Goal: Task Accomplishment & Management: Manage account settings

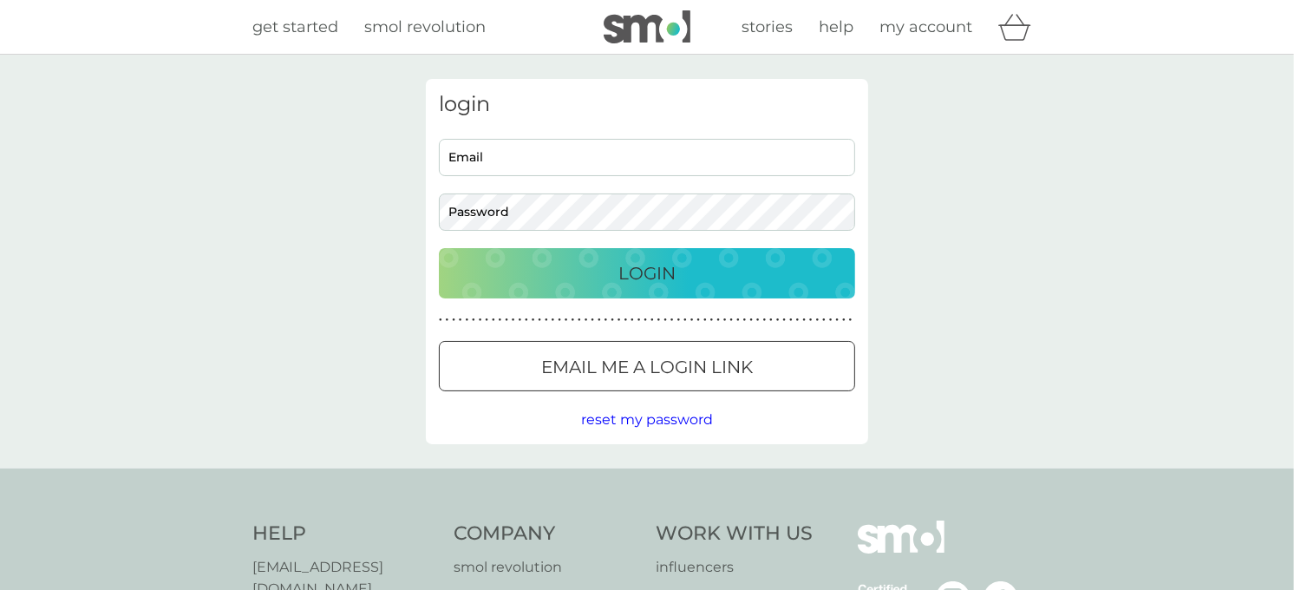
click at [490, 156] on input "Email" at bounding box center [647, 157] width 416 height 37
type input "[EMAIL_ADDRESS][DOMAIN_NAME]"
click at [616, 266] on div "Login" at bounding box center [647, 273] width 382 height 28
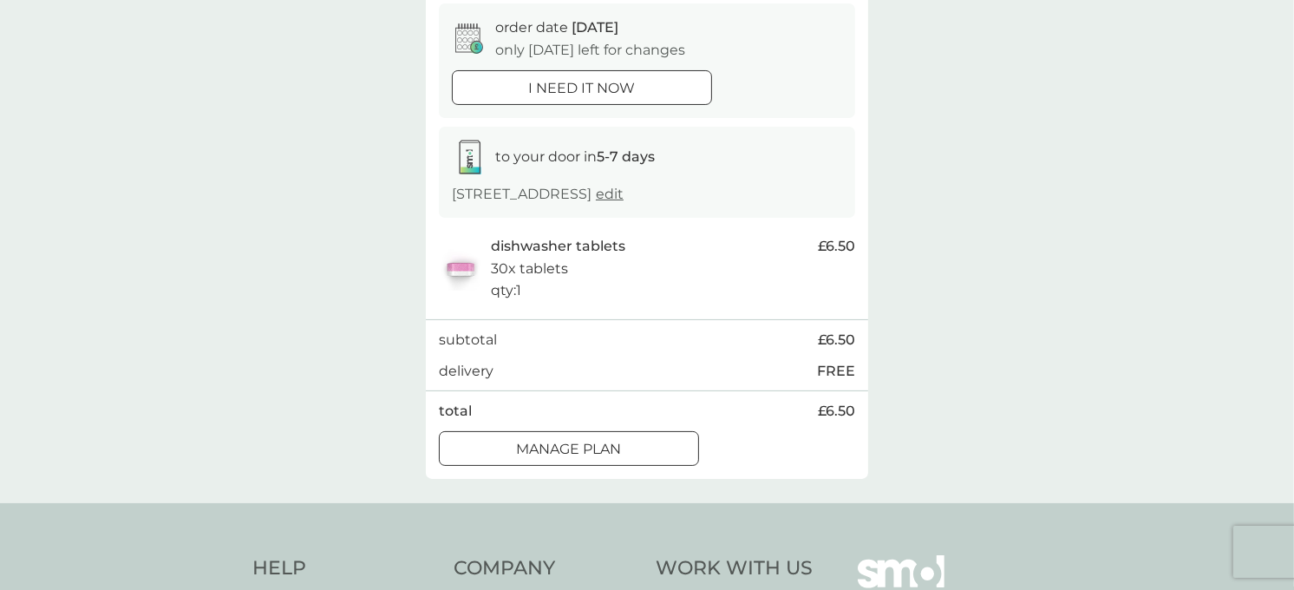
scroll to position [176, 0]
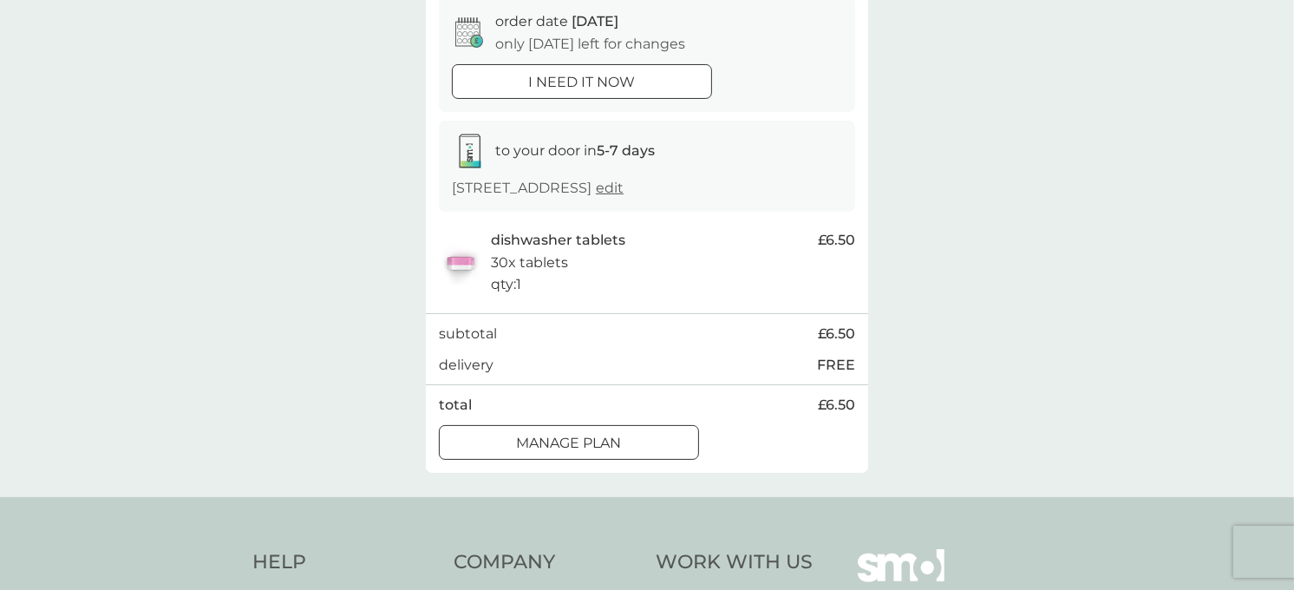
click at [600, 441] on p "Manage plan" at bounding box center [569, 443] width 105 height 23
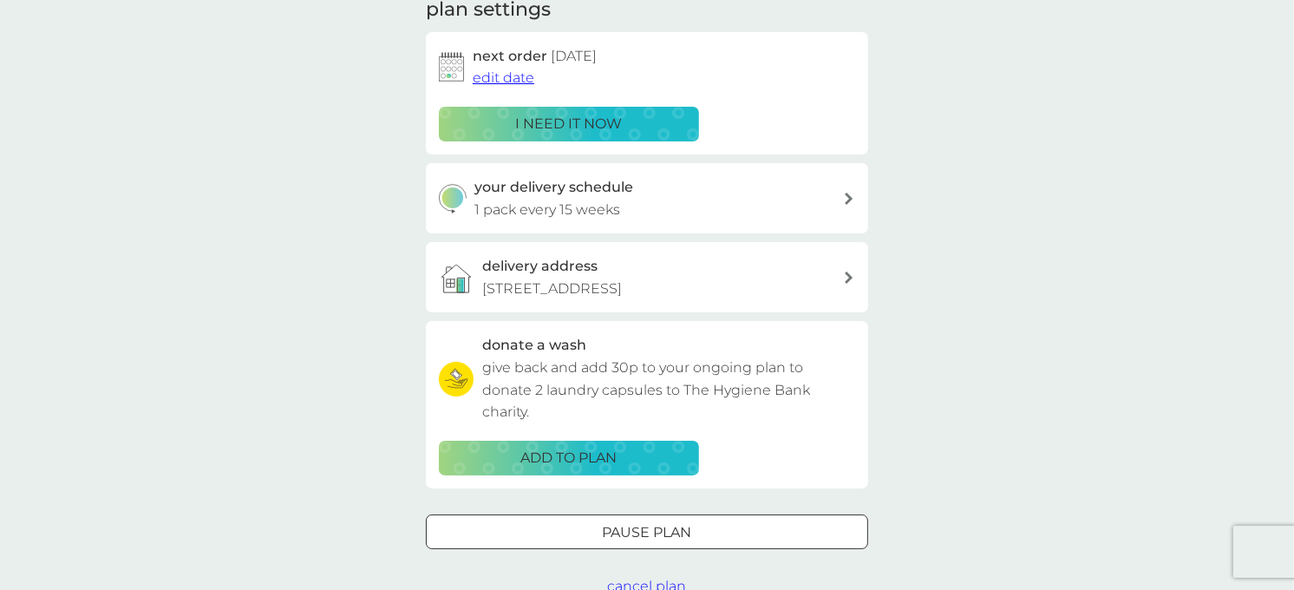
scroll to position [299, 0]
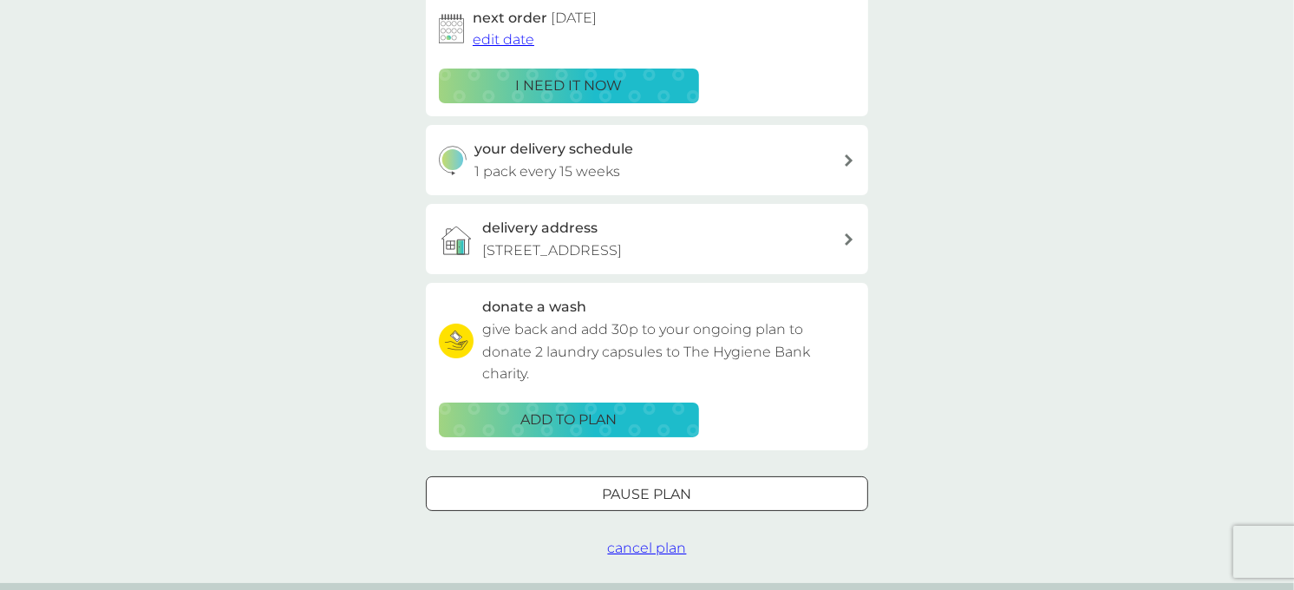
click at [498, 38] on span "edit date" at bounding box center [504, 39] width 62 height 16
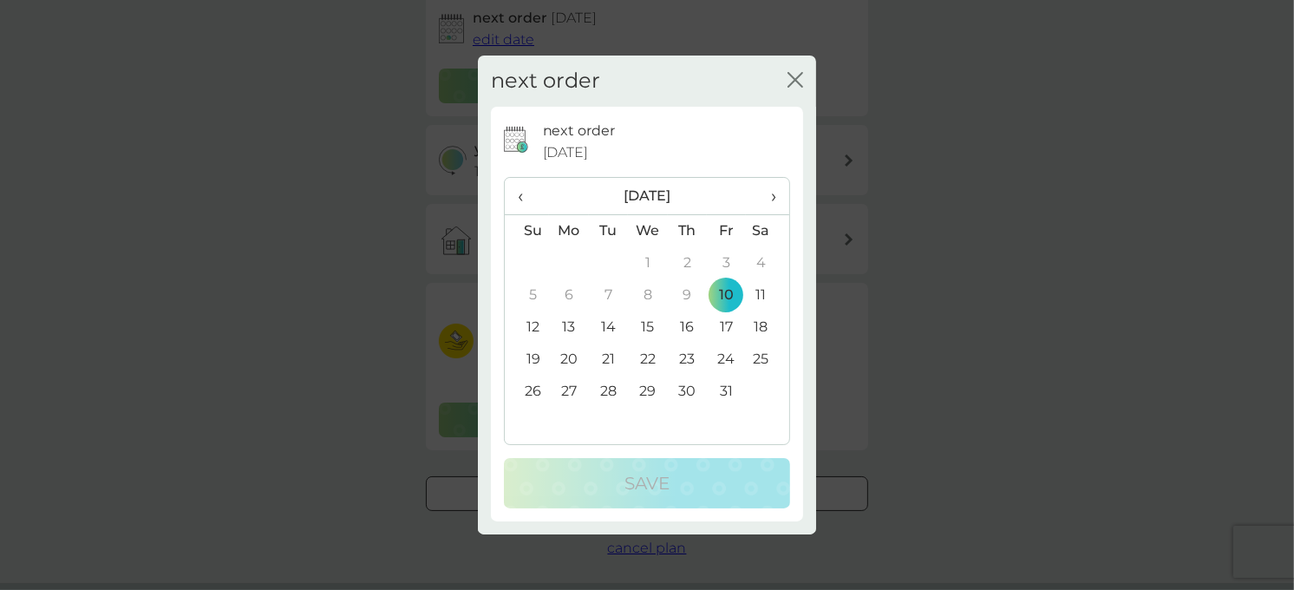
click at [769, 195] on span "›" at bounding box center [767, 196] width 17 height 36
click at [567, 327] on td "10" at bounding box center [569, 327] width 40 height 32
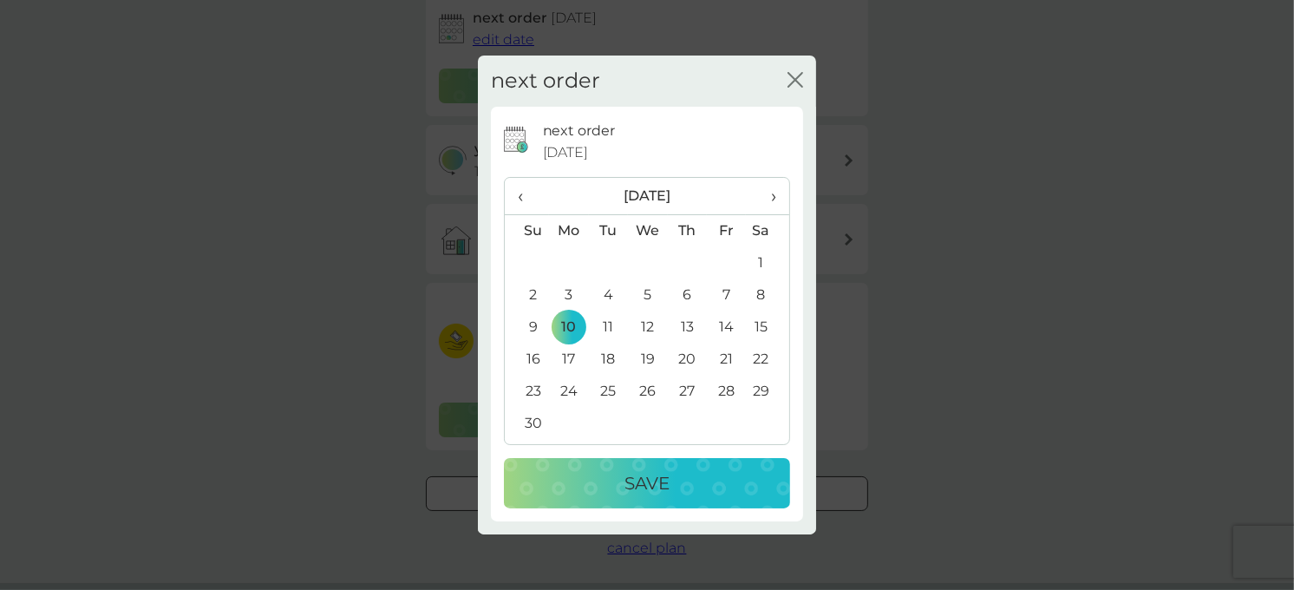
click at [639, 486] on p "Save" at bounding box center [646, 483] width 45 height 28
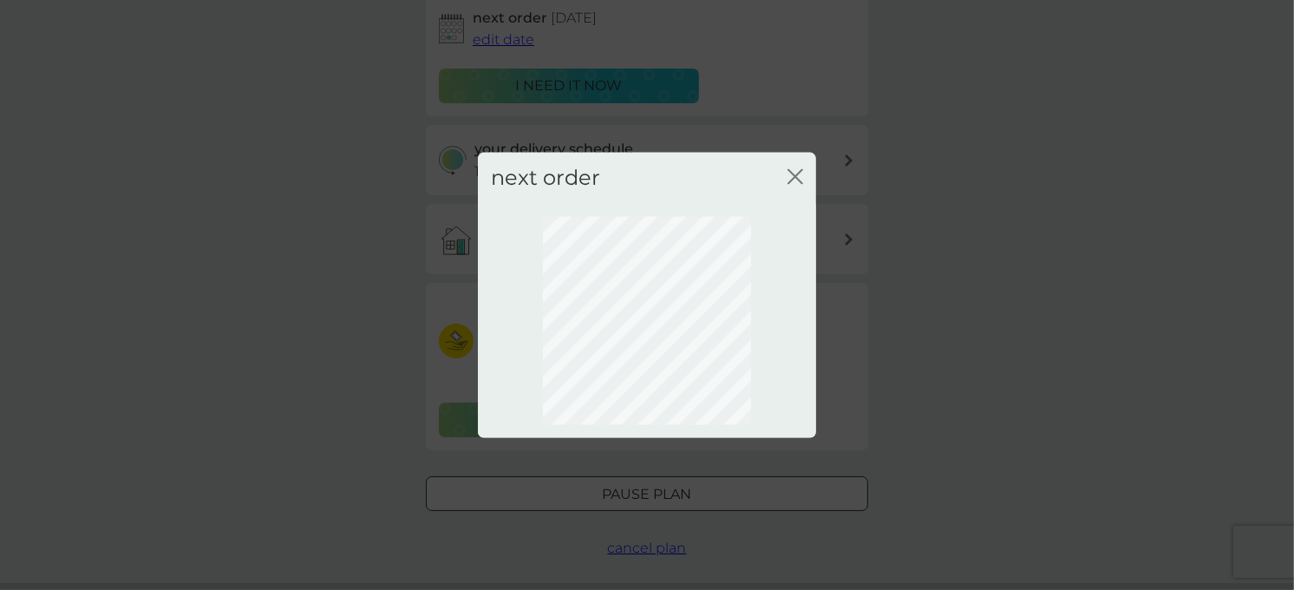
scroll to position [140, 0]
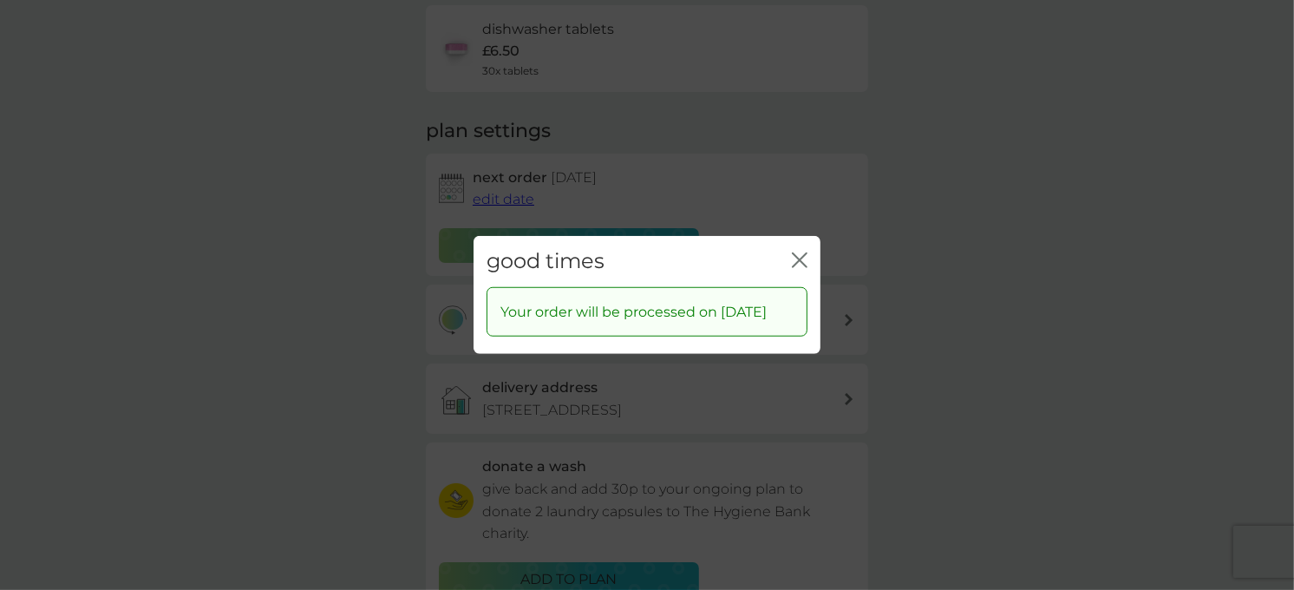
click at [805, 252] on icon "close" at bounding box center [800, 260] width 16 height 16
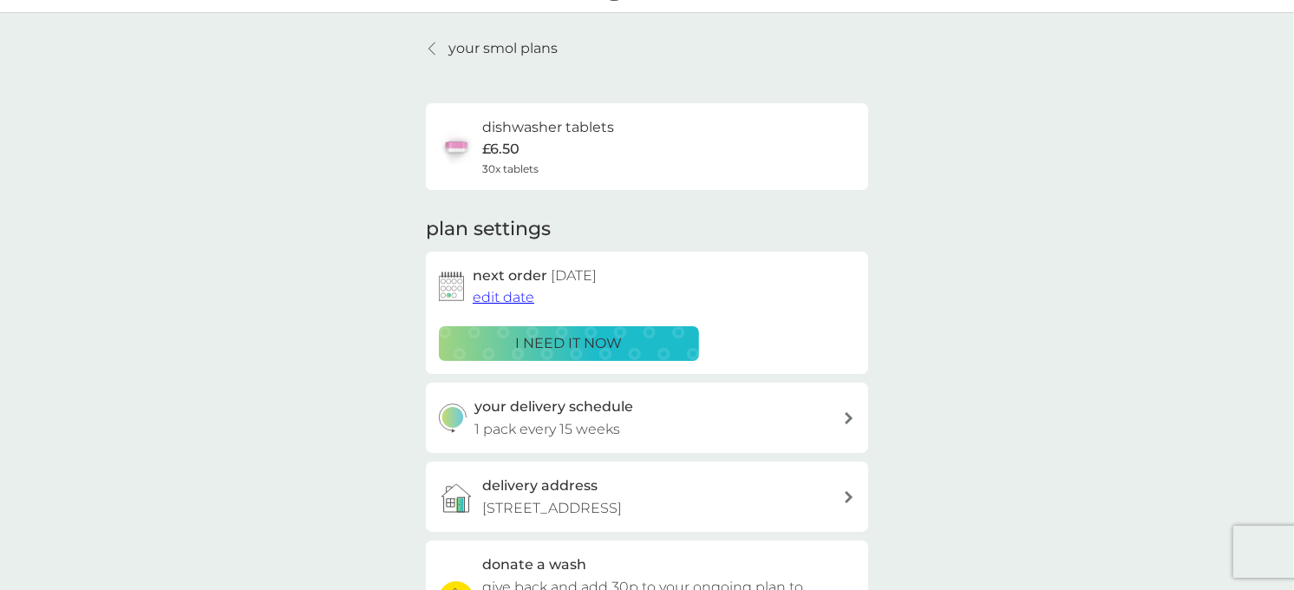
scroll to position [0, 0]
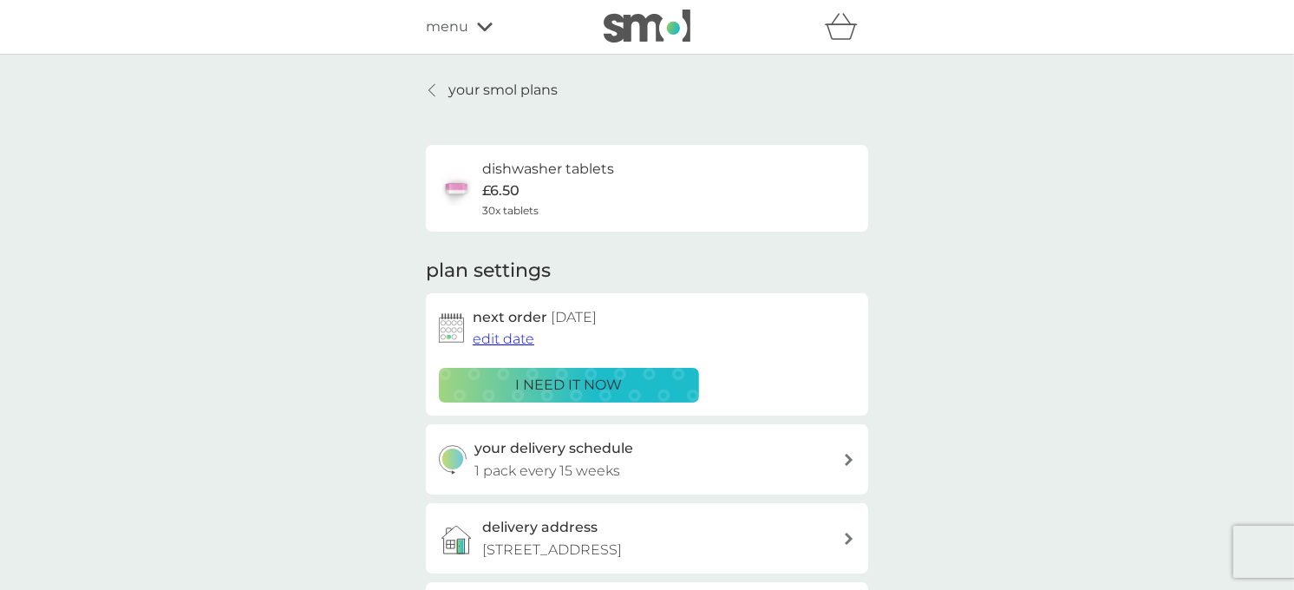
click at [481, 88] on p "your smol plans" at bounding box center [502, 90] width 109 height 23
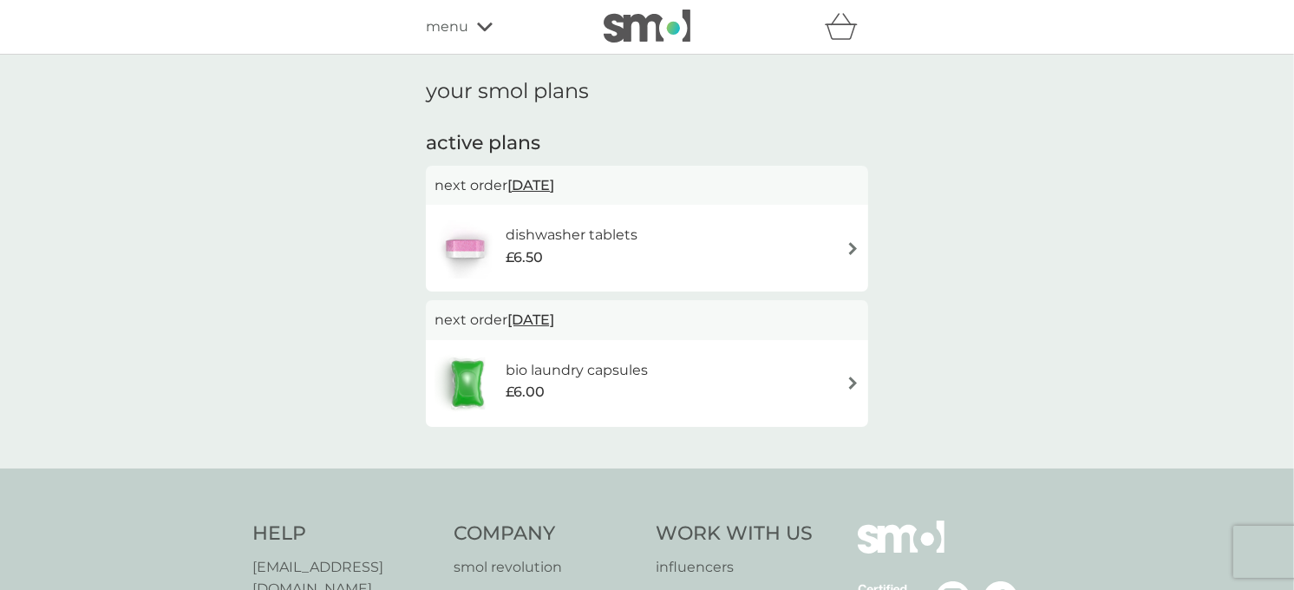
click at [481, 30] on icon at bounding box center [485, 27] width 16 height 10
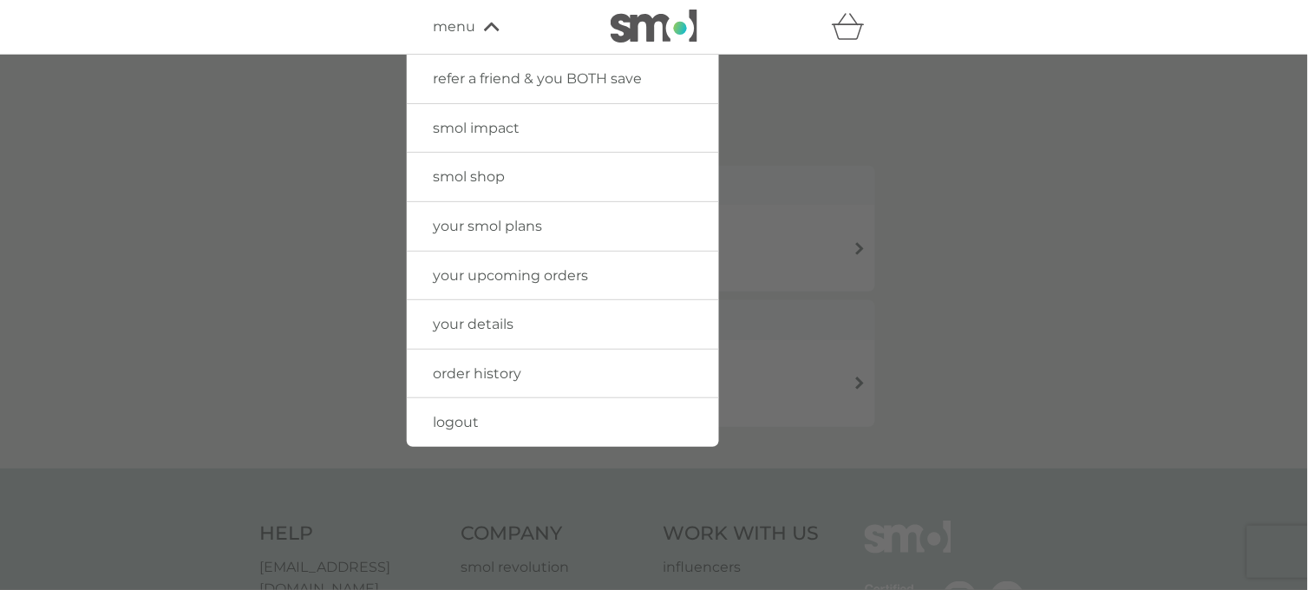
click at [475, 172] on span "smol shop" at bounding box center [469, 176] width 72 height 16
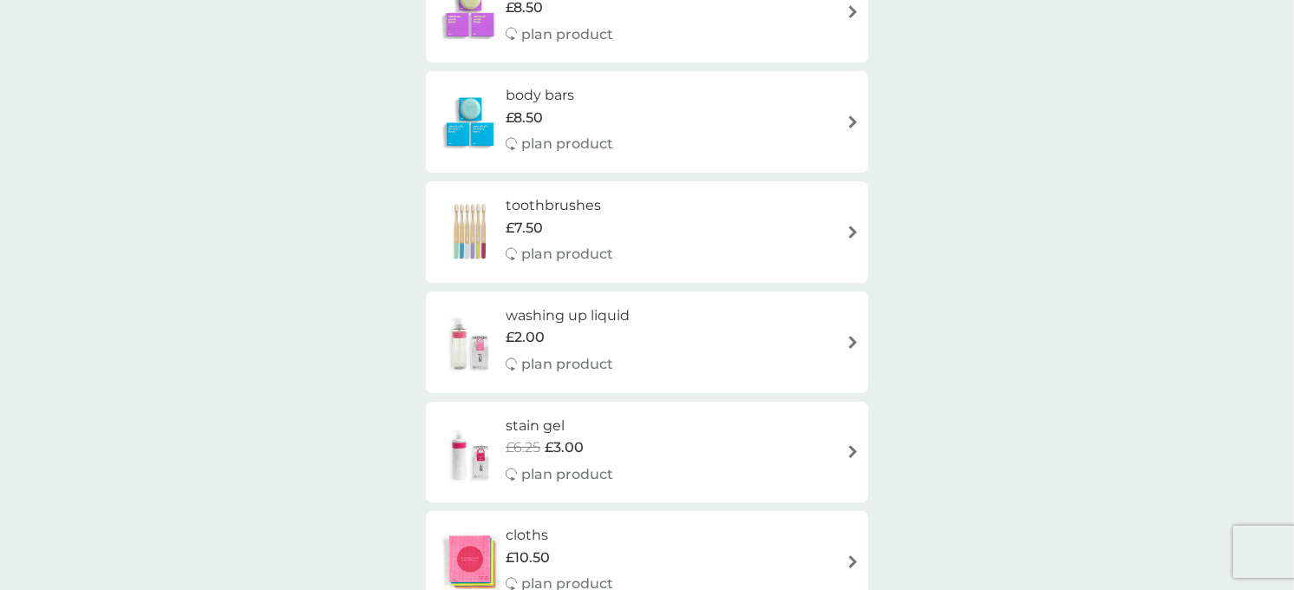
scroll to position [1831, 0]
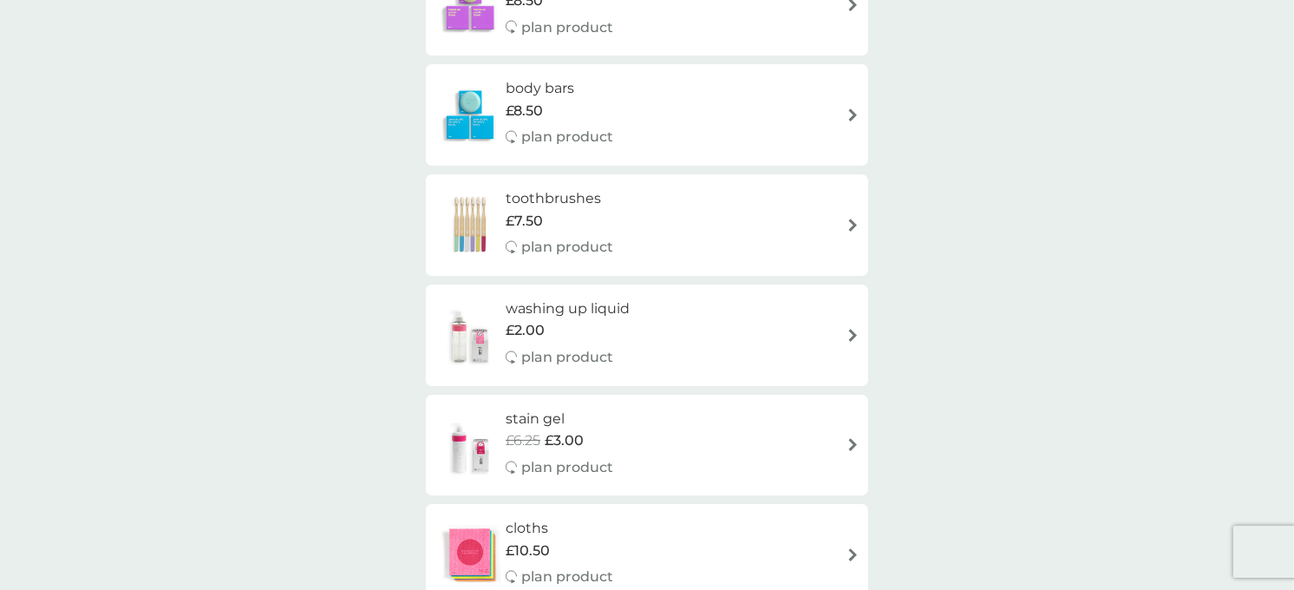
click at [852, 339] on img at bounding box center [852, 335] width 13 height 13
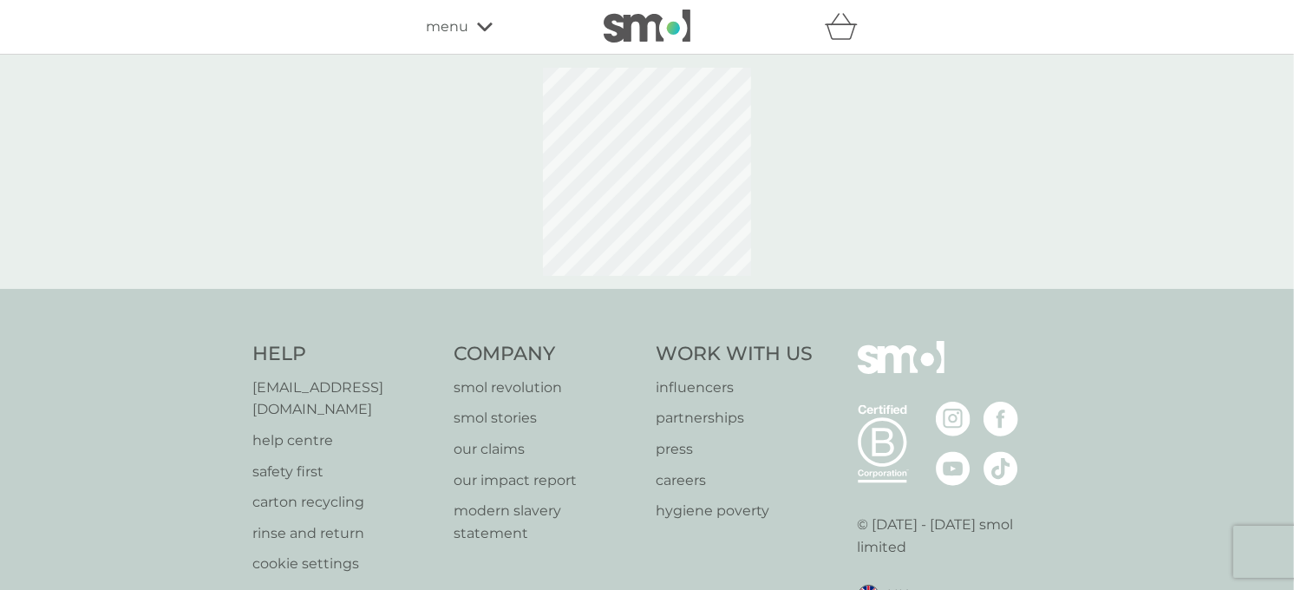
select select "112"
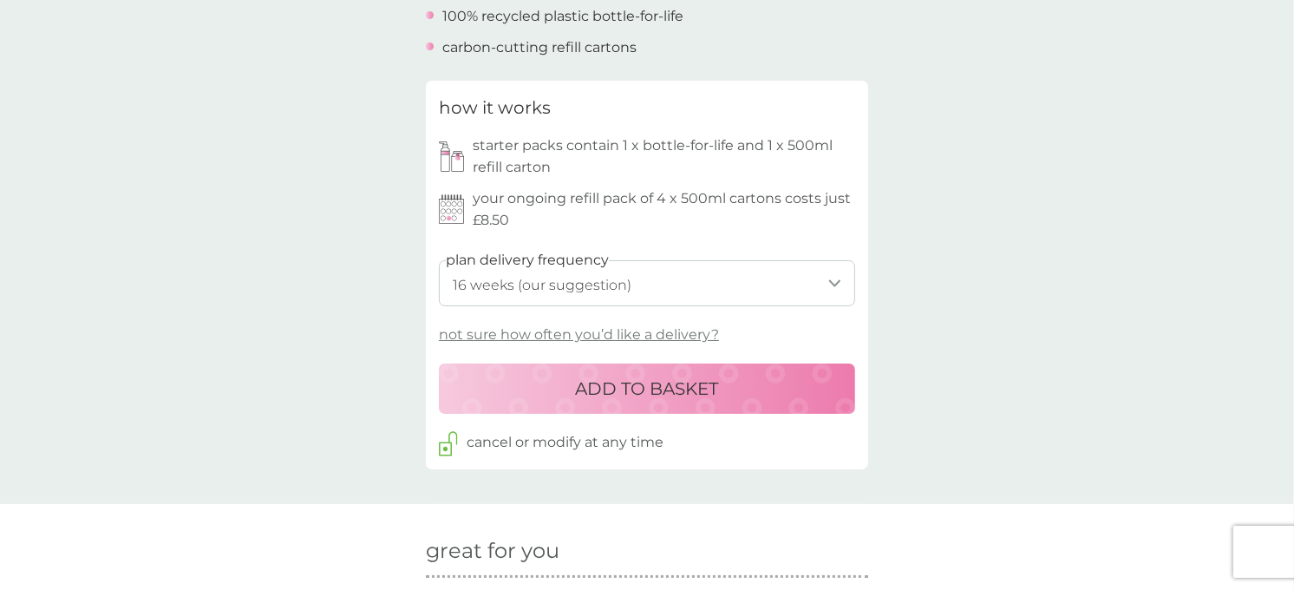
scroll to position [766, 0]
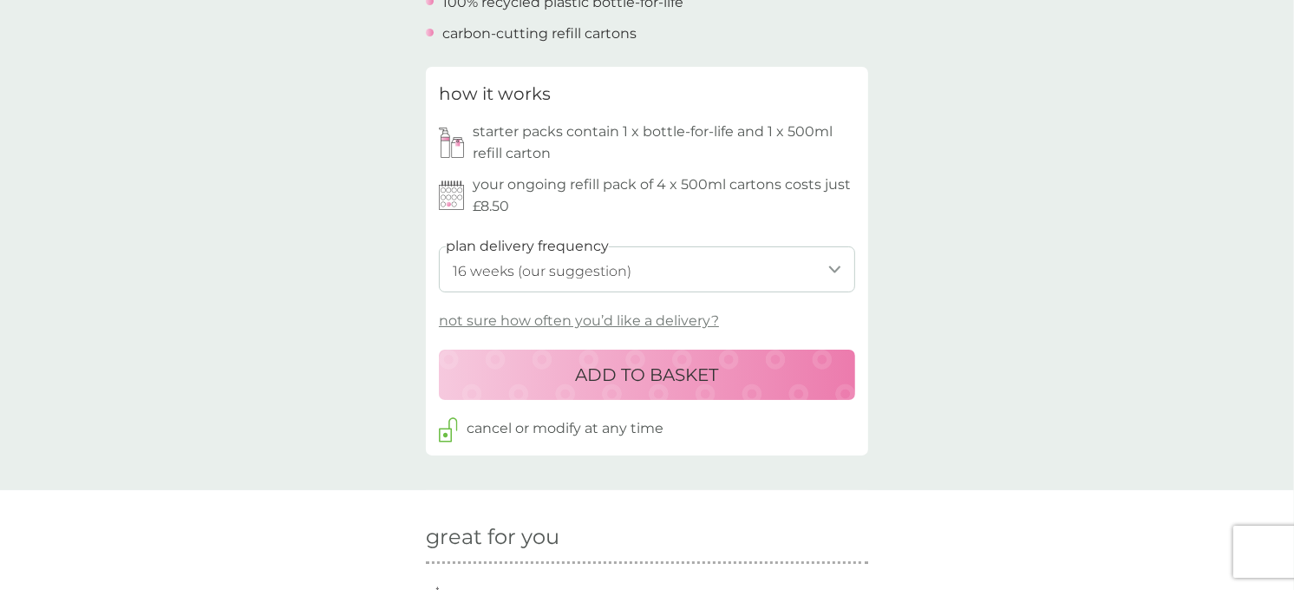
click at [614, 321] on p "not sure how often you’d like a delivery?" at bounding box center [579, 321] width 280 height 23
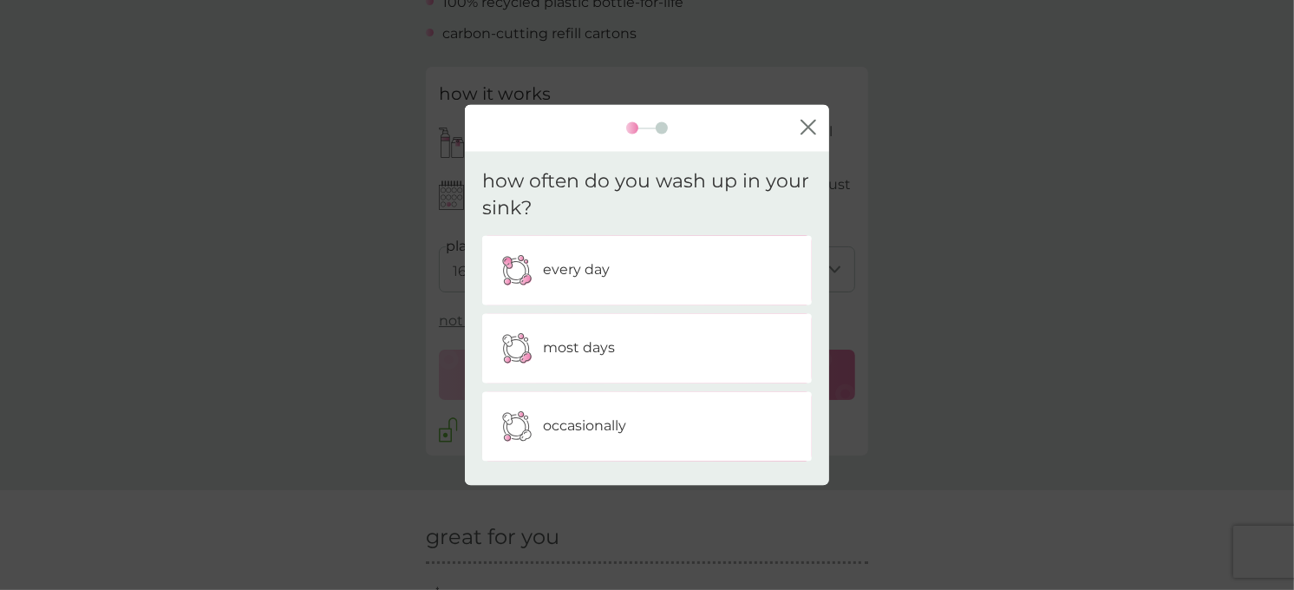
click at [579, 420] on p "occasionally" at bounding box center [584, 426] width 83 height 23
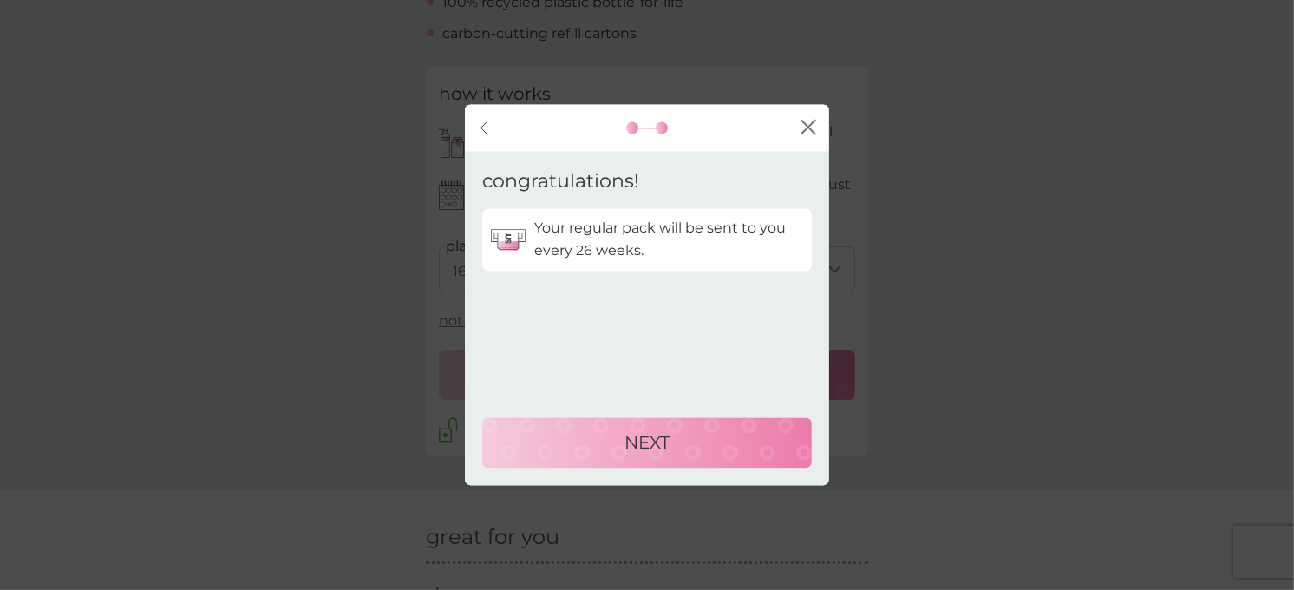
click at [807, 135] on button "close" at bounding box center [808, 128] width 16 height 18
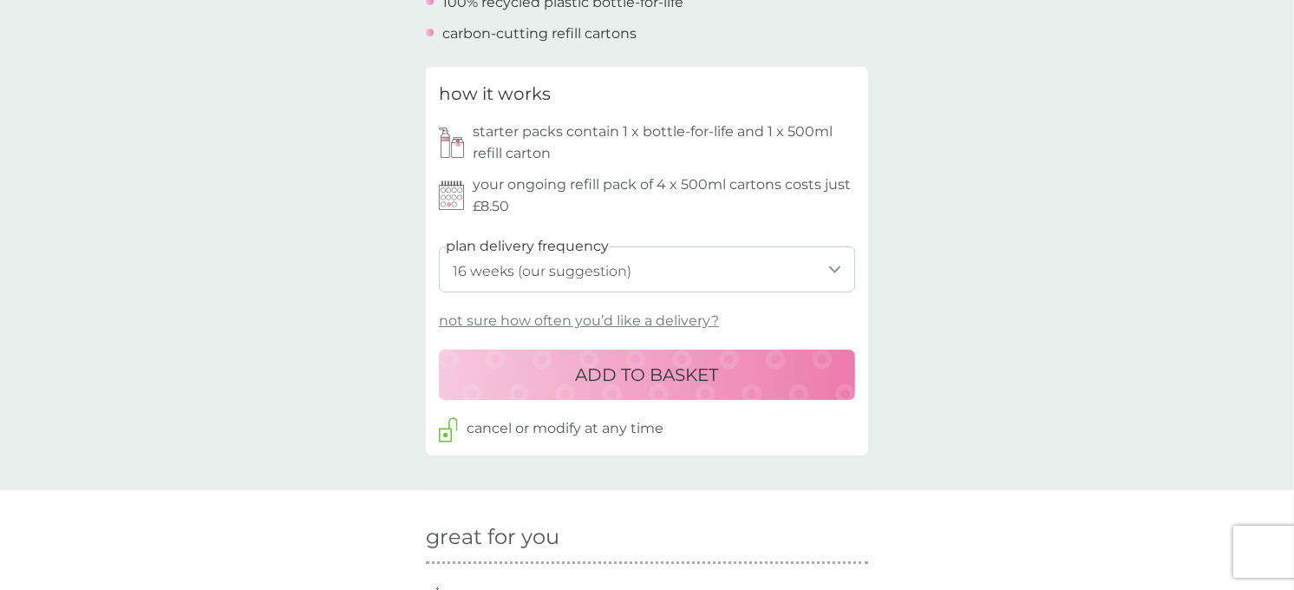
click at [575, 322] on p "not sure how often you’d like a delivery?" at bounding box center [579, 321] width 280 height 23
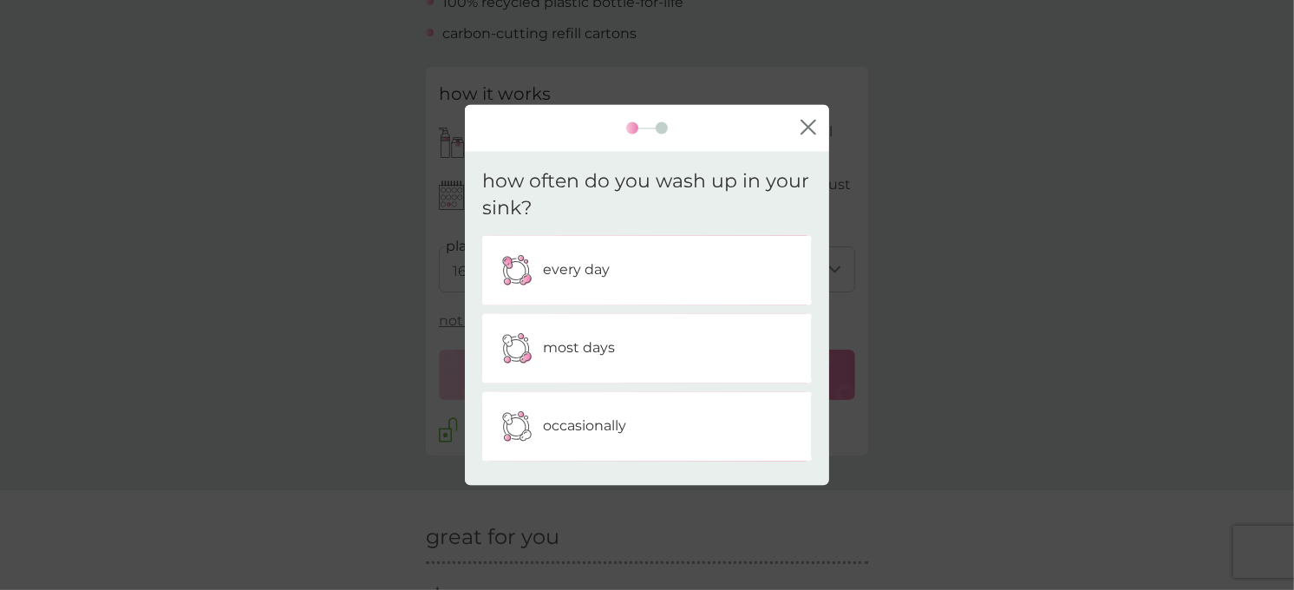
click at [574, 343] on p "most days" at bounding box center [579, 347] width 72 height 23
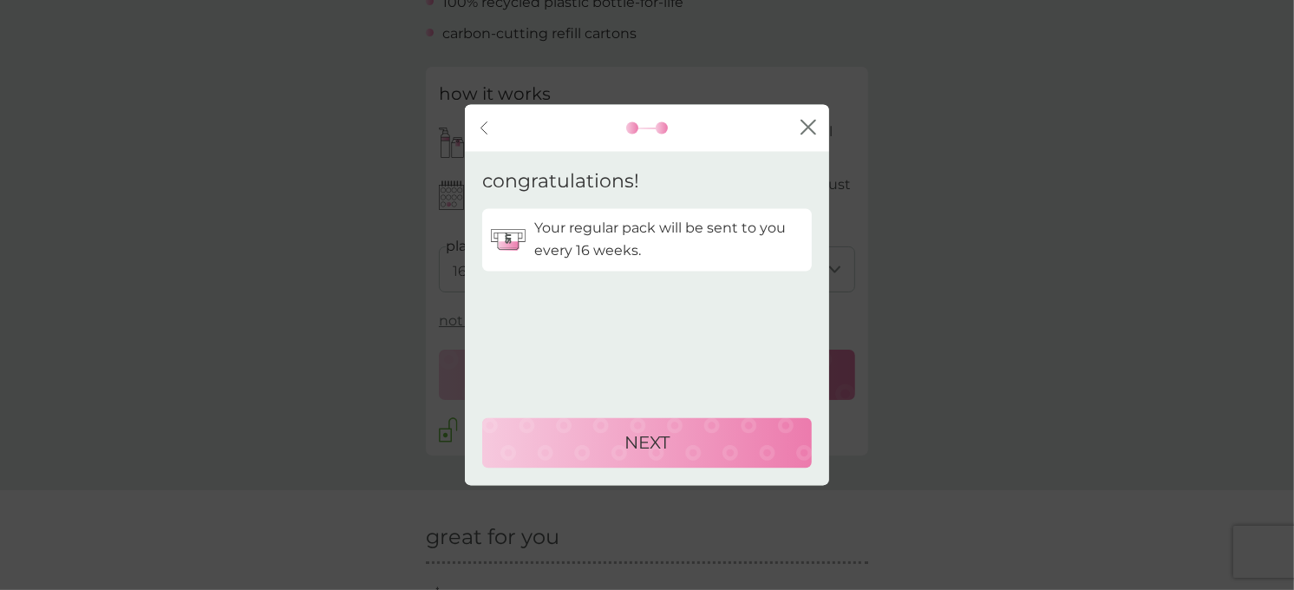
click at [807, 123] on icon "close" at bounding box center [808, 127] width 16 height 16
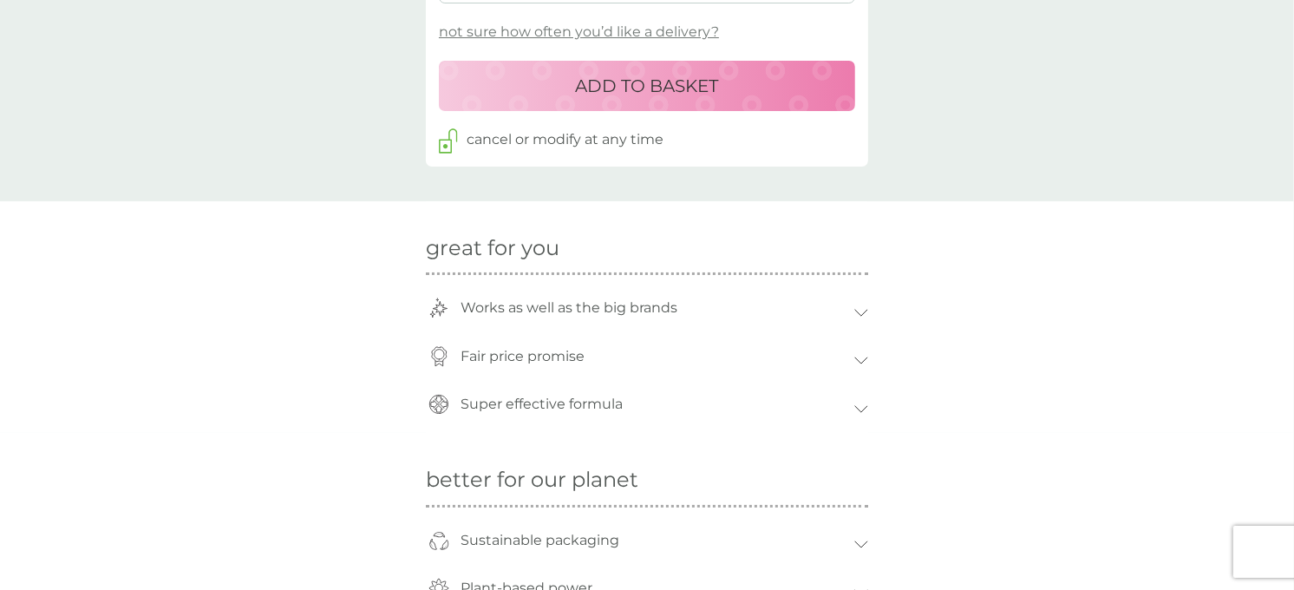
scroll to position [1060, 0]
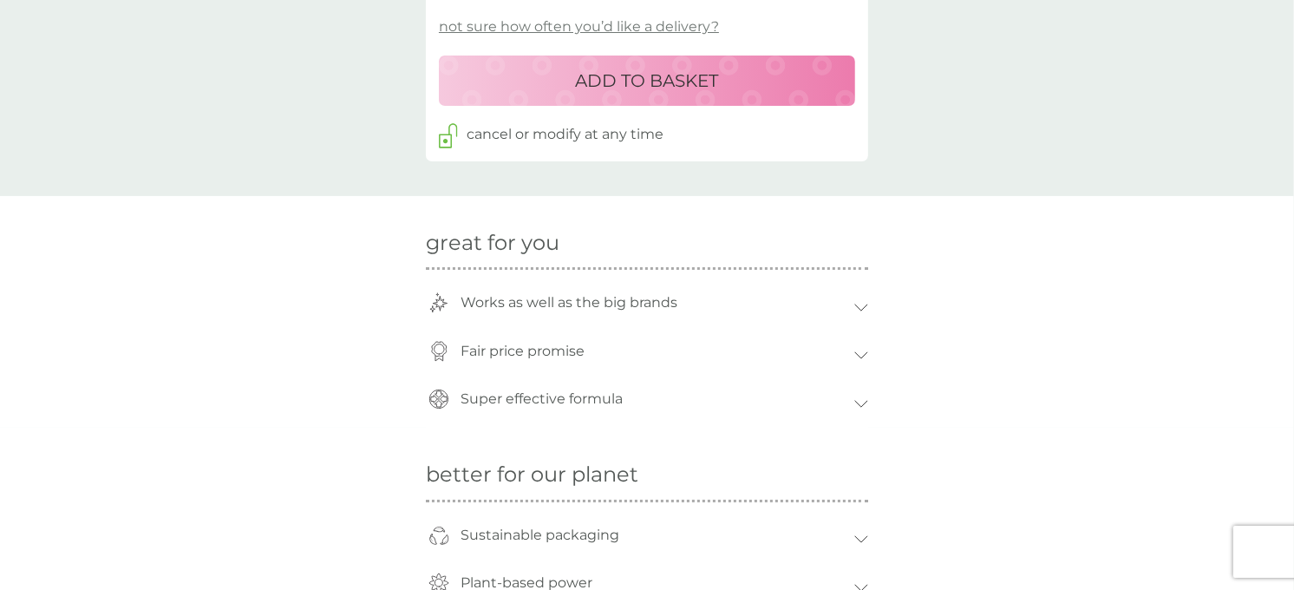
click at [854, 354] on icon at bounding box center [861, 355] width 14 height 8
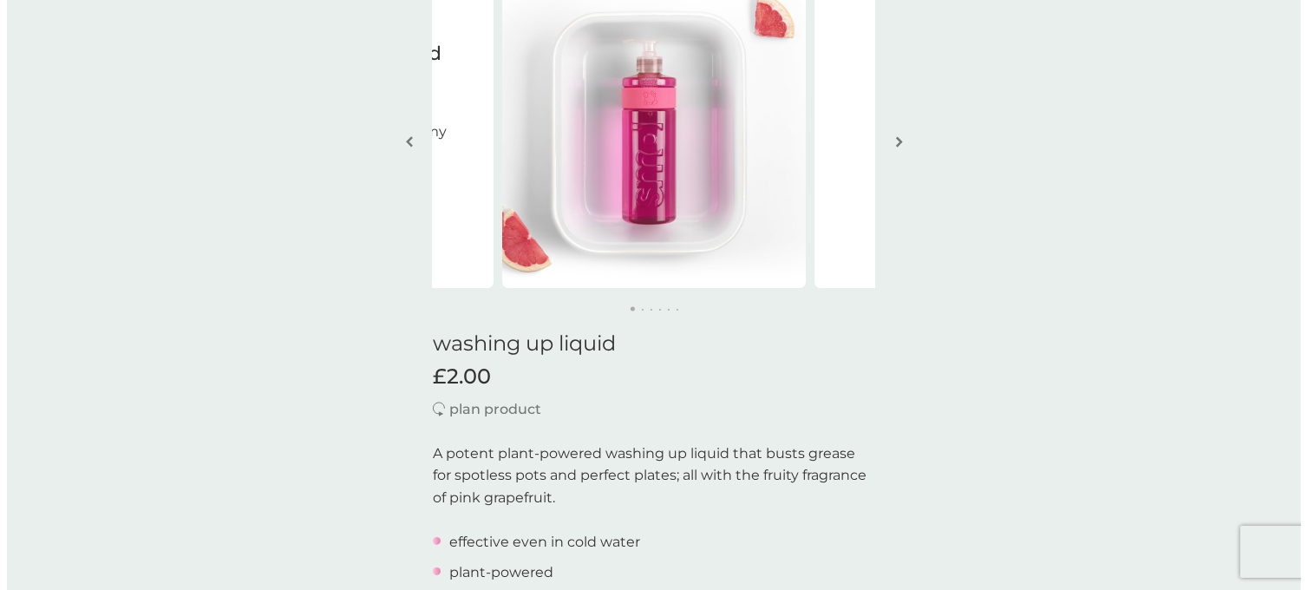
scroll to position [0, 0]
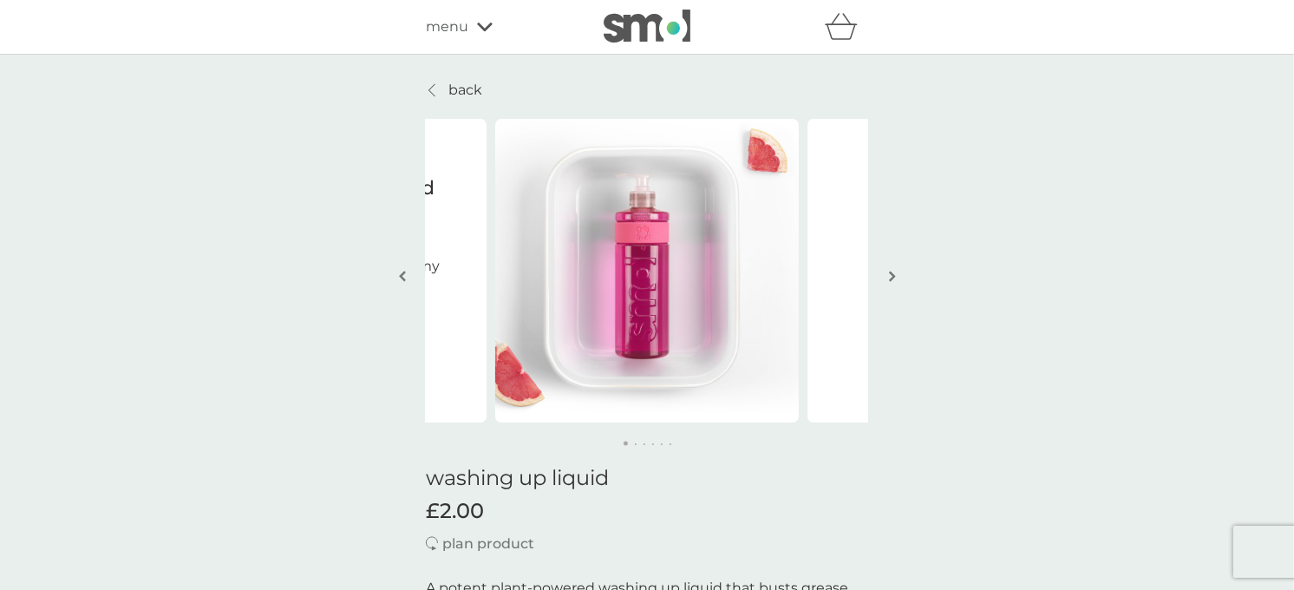
click at [483, 26] on icon at bounding box center [485, 27] width 16 height 10
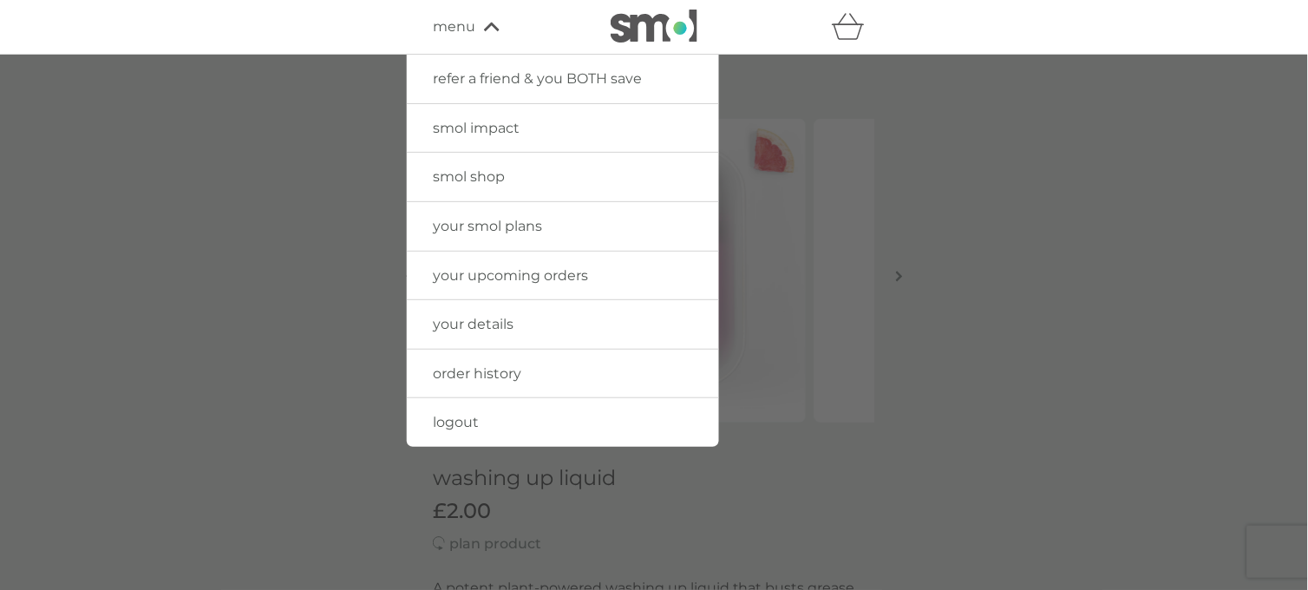
click at [467, 418] on span "logout" at bounding box center [456, 422] width 46 height 16
